Goal: Task Accomplishment & Management: Complete application form

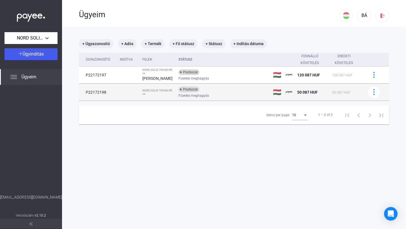
click at [212, 89] on div "Piszkozat Fizetési meghagyás" at bounding box center [223, 92] width 90 height 11
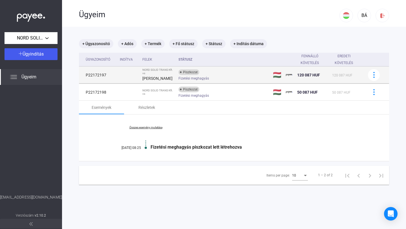
click at [218, 76] on div "Fizetési meghagyás" at bounding box center [223, 78] width 90 height 4
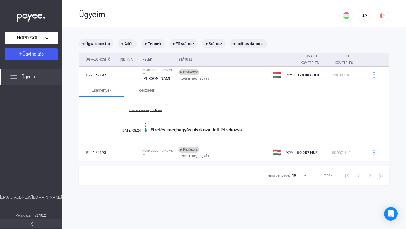
click at [210, 88] on div "Események Részletek" at bounding box center [234, 90] width 310 height 14
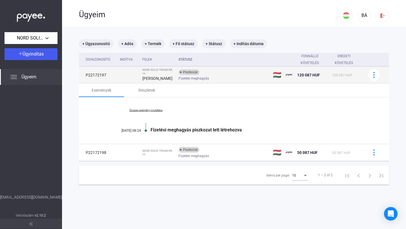
click at [217, 76] on div "Fizetési meghagyás" at bounding box center [223, 78] width 90 height 4
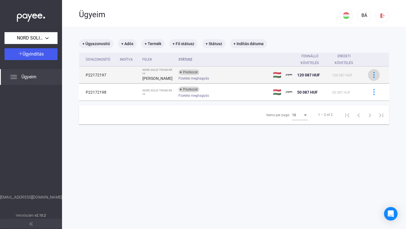
click at [375, 72] on img at bounding box center [374, 75] width 6 height 6
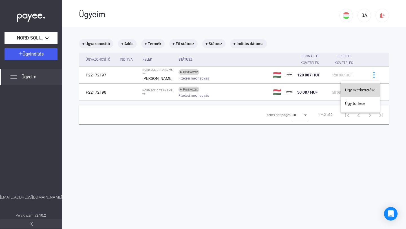
click at [366, 87] on button "Ügy szerkesztése" at bounding box center [360, 90] width 39 height 14
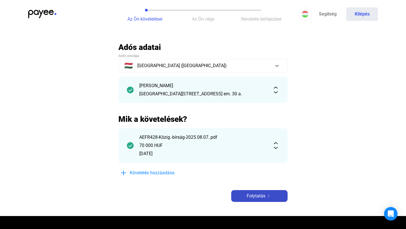
click at [254, 197] on span "Folytatás" at bounding box center [256, 196] width 19 height 7
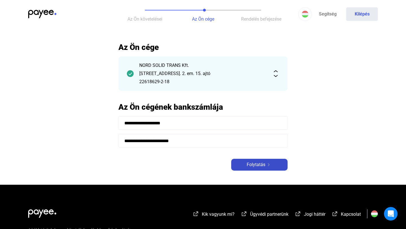
click at [246, 167] on div "Folytatás" at bounding box center [259, 164] width 53 height 7
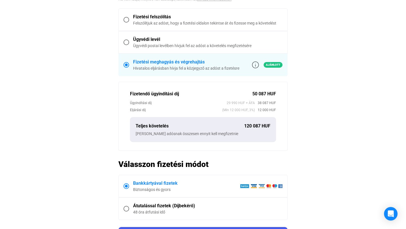
scroll to position [161, 0]
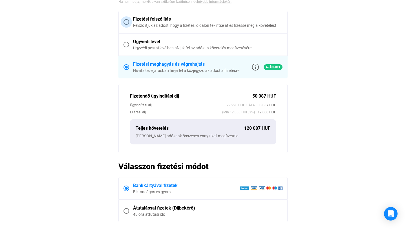
click at [180, 21] on div "Fizetési felszólítás" at bounding box center [207, 19] width 149 height 7
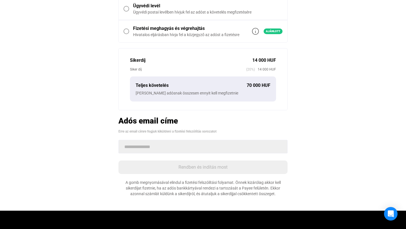
scroll to position [125, 0]
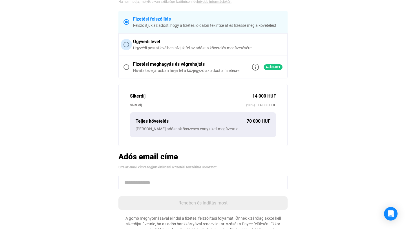
click at [180, 48] on div "Ügyvédi postai levélben hívjuk fel az adóst a követelés megfizetésére" at bounding box center [207, 48] width 149 height 6
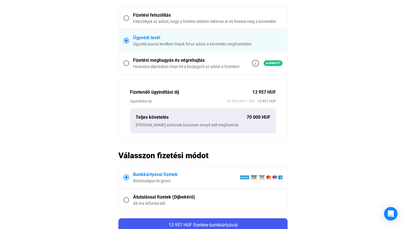
scroll to position [150, 0]
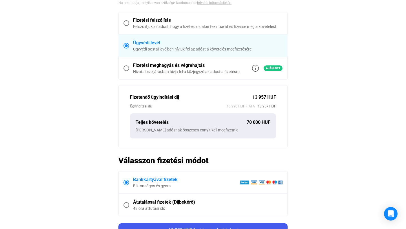
click at [184, 25] on div "Felszólítjuk az adóst, hogy a fizetési oldalon tekintse át és fizesse meg a köv…" at bounding box center [207, 27] width 149 height 6
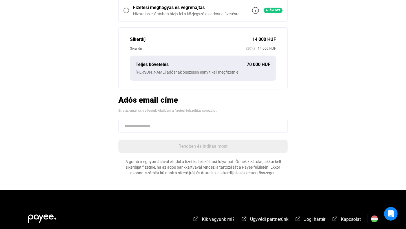
scroll to position [196, 0]
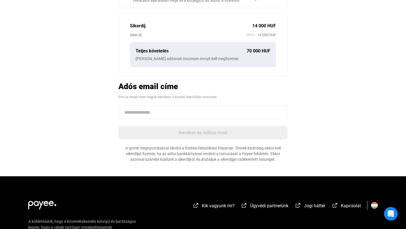
click at [188, 114] on input at bounding box center [202, 112] width 169 height 14
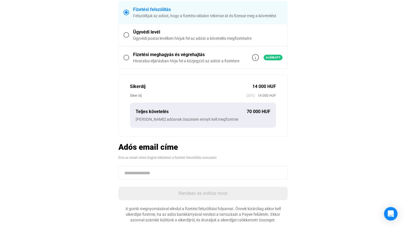
scroll to position [135, 0]
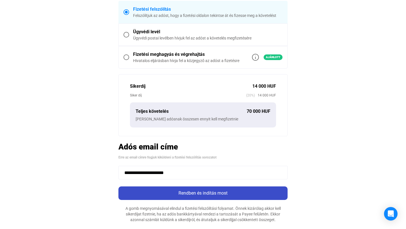
type input "**********"
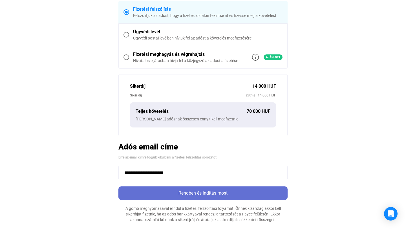
click at [202, 193] on div "Rendben és indítás most" at bounding box center [203, 193] width 166 height 7
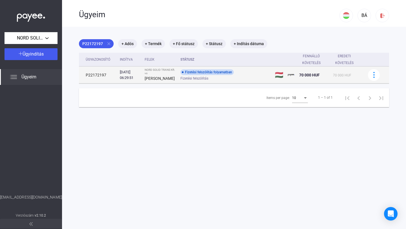
click at [254, 72] on div "Fizetési felszólítás folyamatban Fizetési felszólítás" at bounding box center [225, 74] width 90 height 11
